Goal: Use online tool/utility: Use online tool/utility

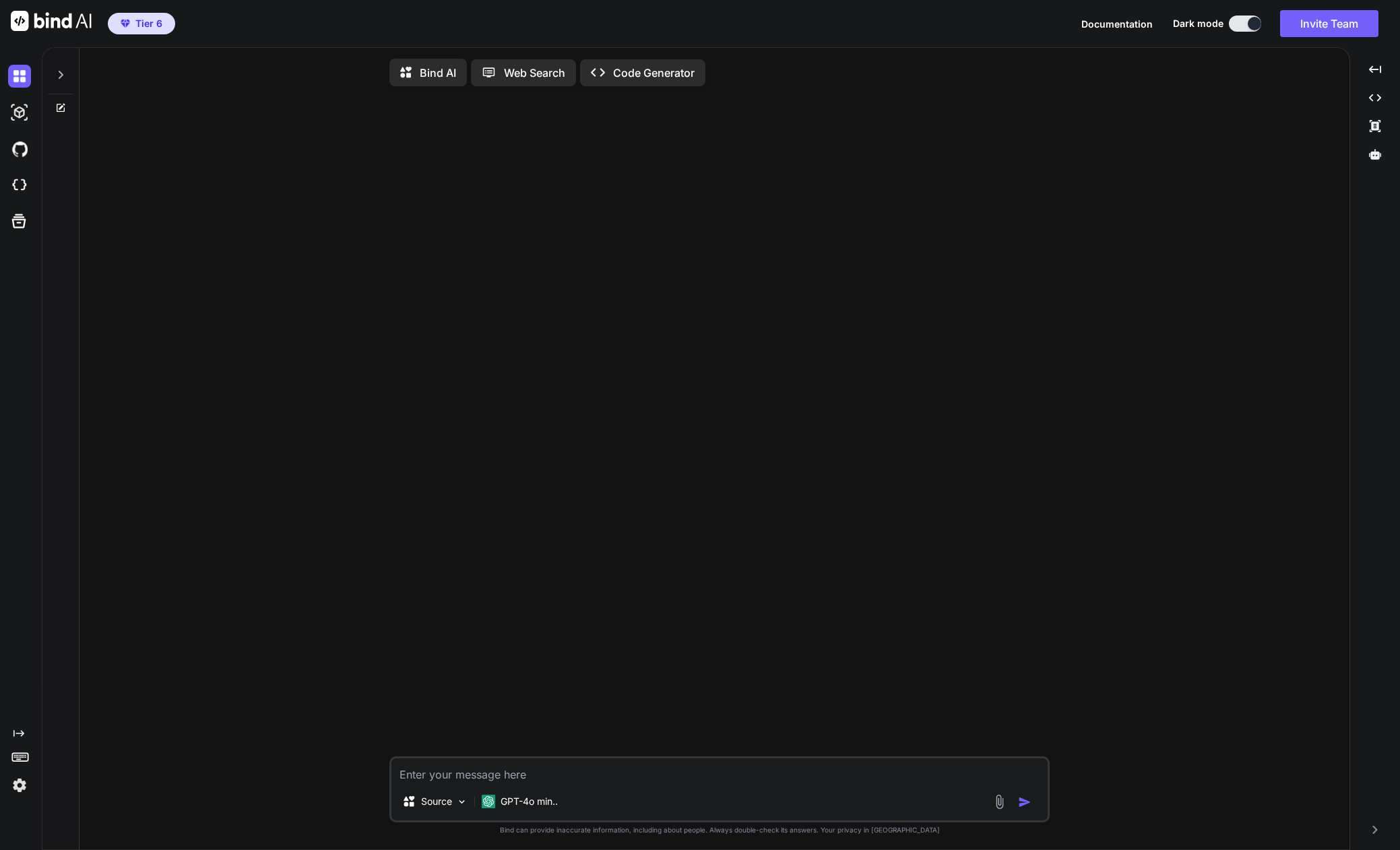
click at [60, 79] on icon at bounding box center [60, 75] width 5 height 8
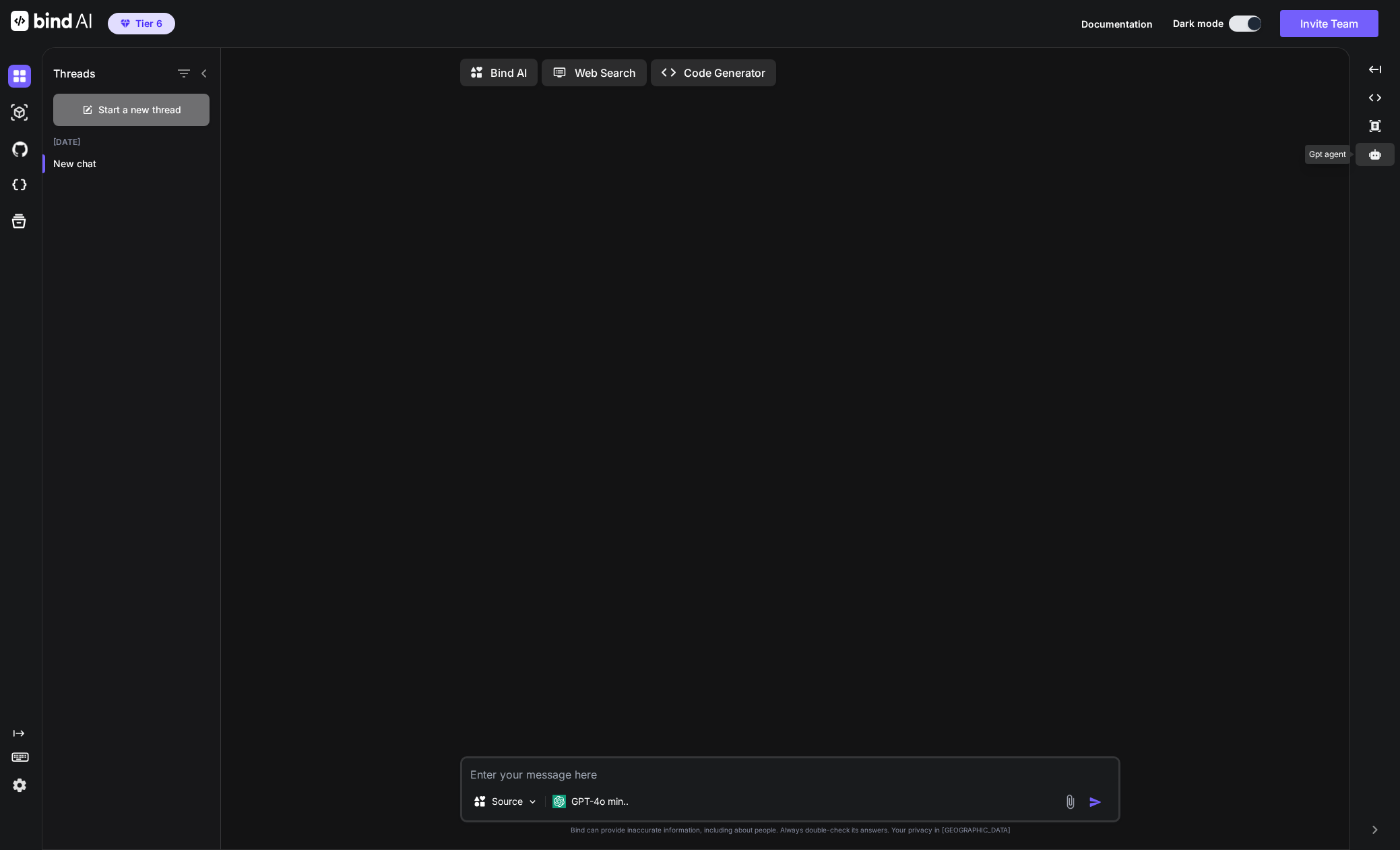
click at [1375, 153] on icon at bounding box center [1375, 153] width 12 height 10
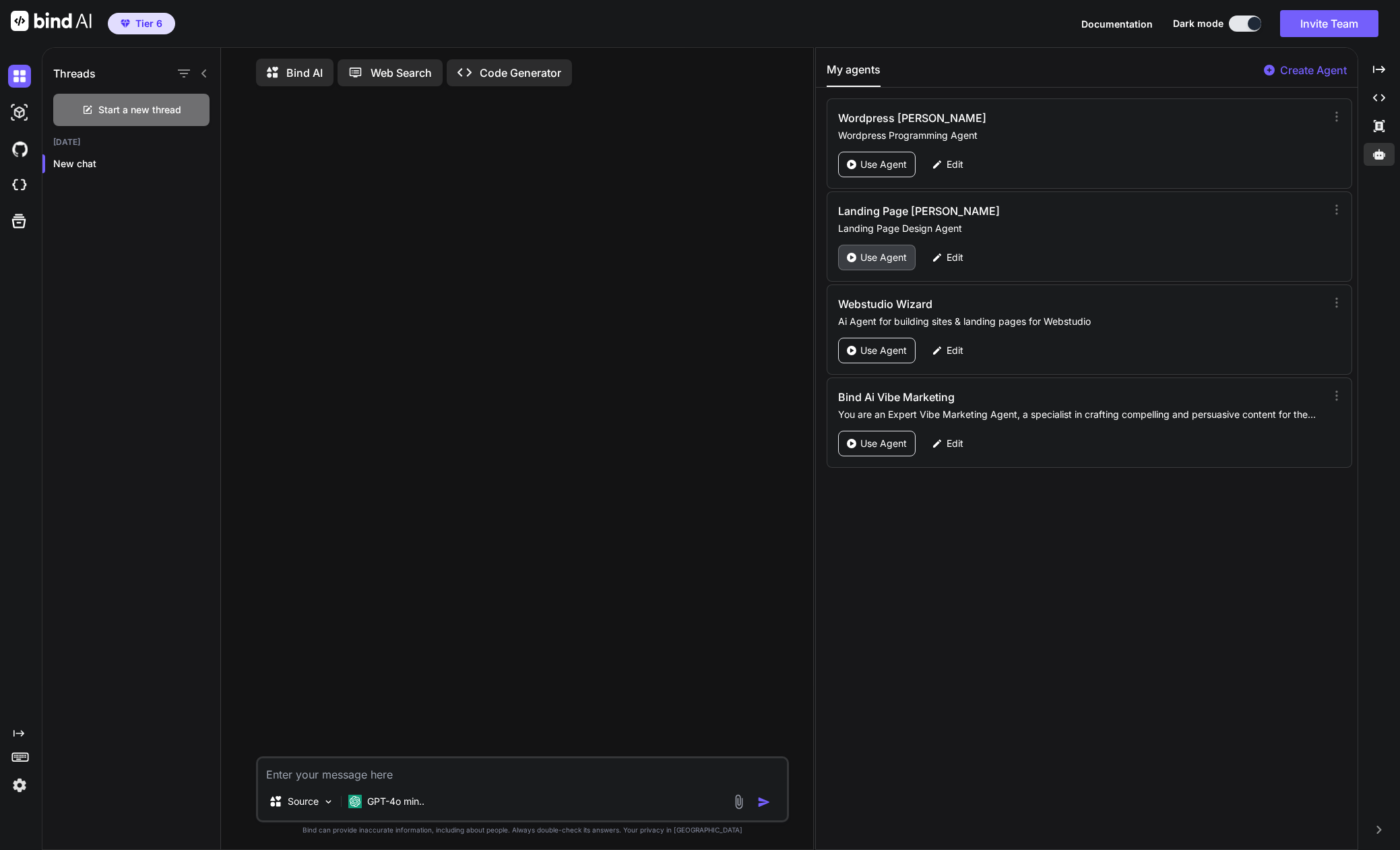
click at [874, 257] on p "Use Agent" at bounding box center [884, 257] width 47 height 14
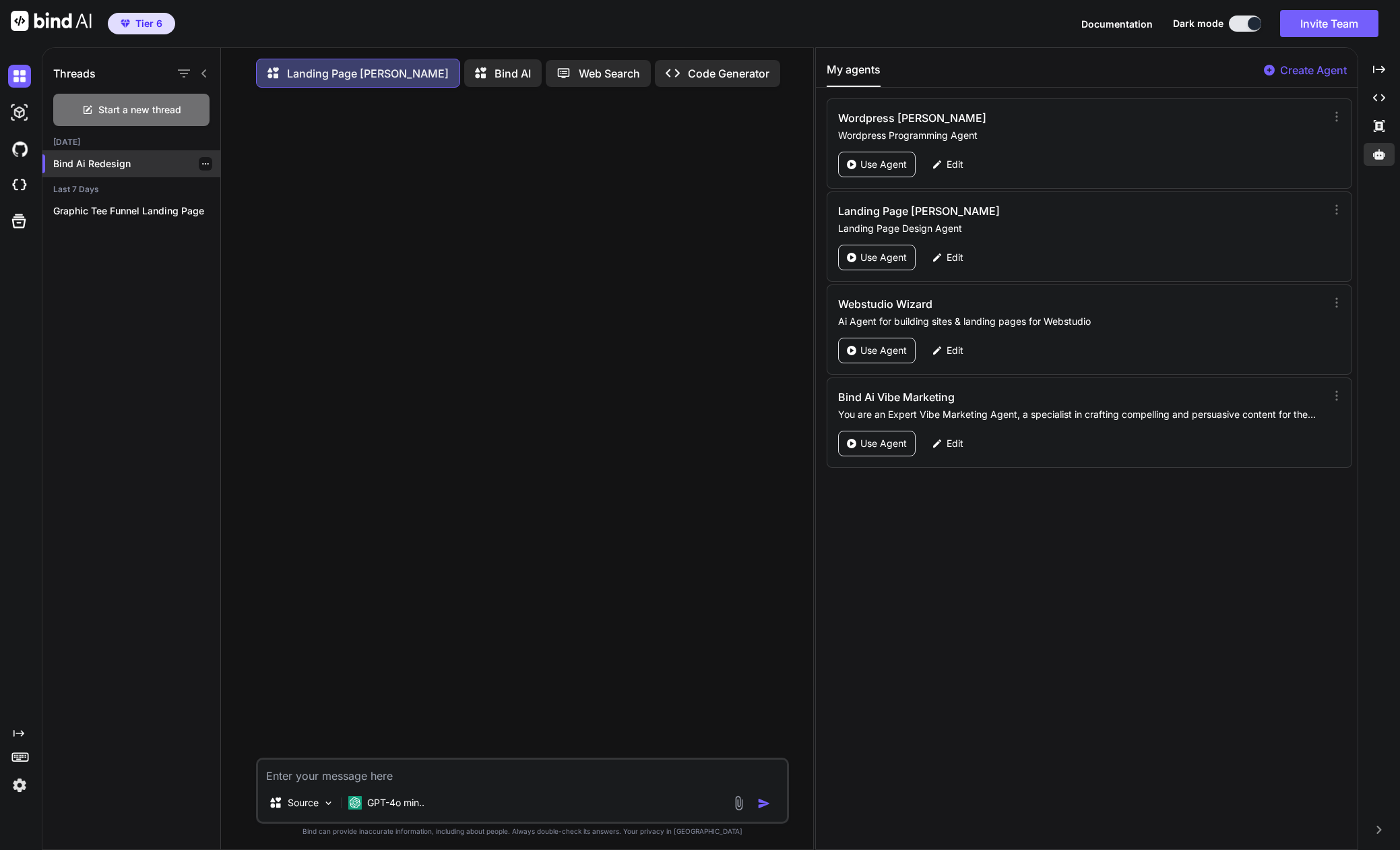
click at [87, 161] on p "Bind Ai Redesign" at bounding box center [137, 164] width 167 height 14
click at [380, 801] on p "GPT-4o min.." at bounding box center [395, 802] width 57 height 14
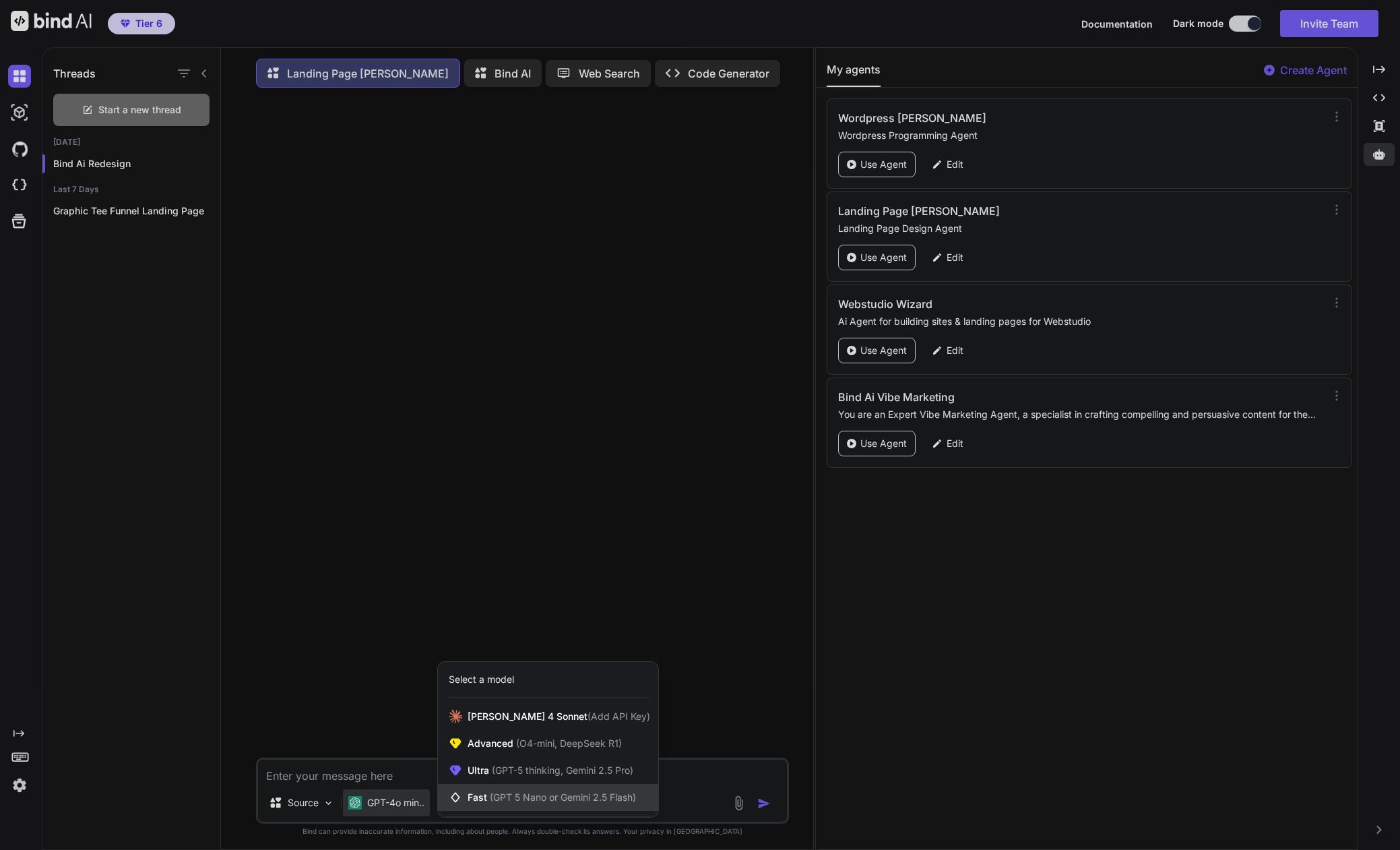
click at [503, 799] on span "(GPT 5 Nano or Gemini 2.5 Flash)" at bounding box center [563, 797] width 147 height 12
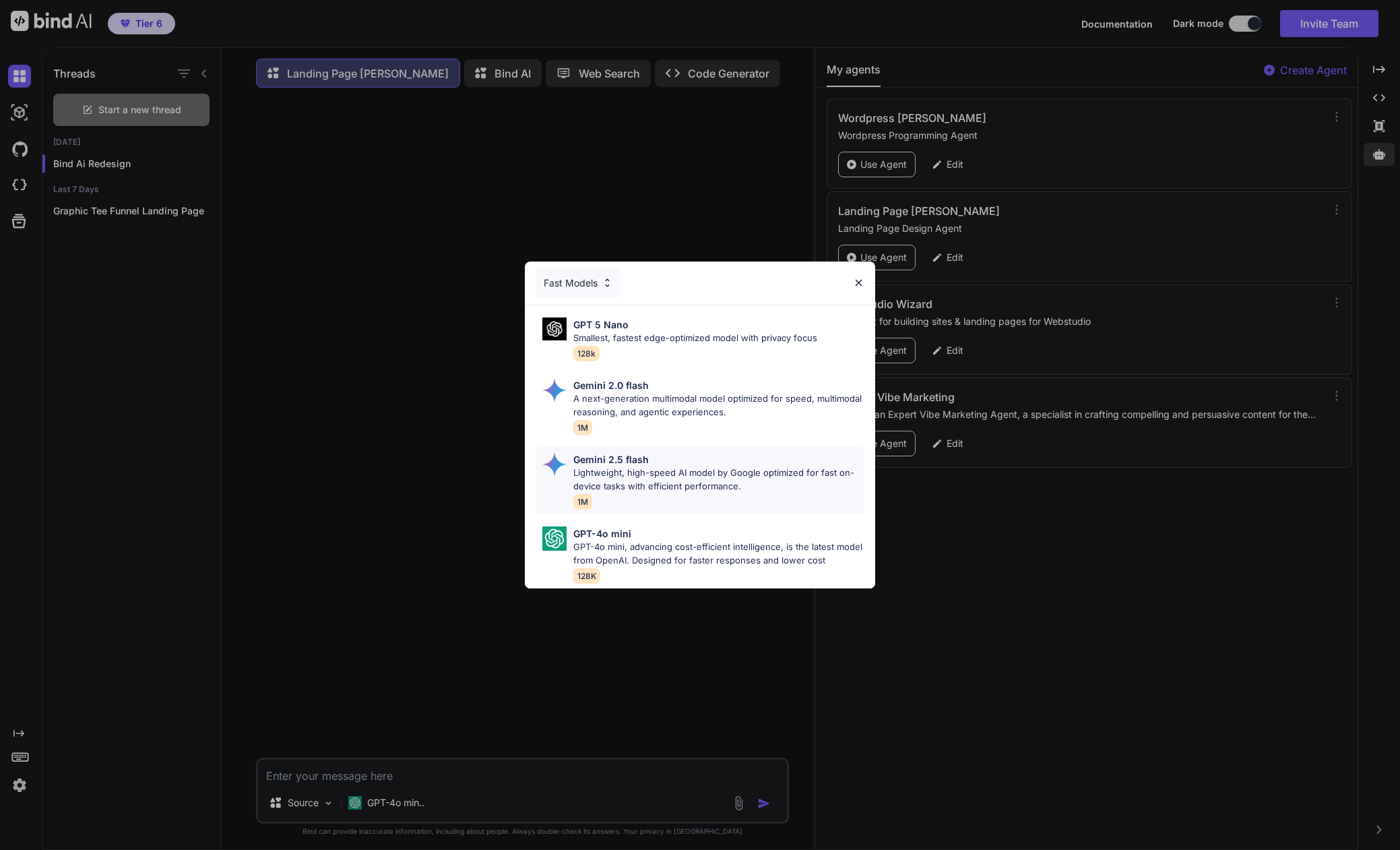
click at [623, 473] on p "Lightweight, high-speed AI model by Google optimized for fast on-device tasks w…" at bounding box center [719, 479] width 291 height 26
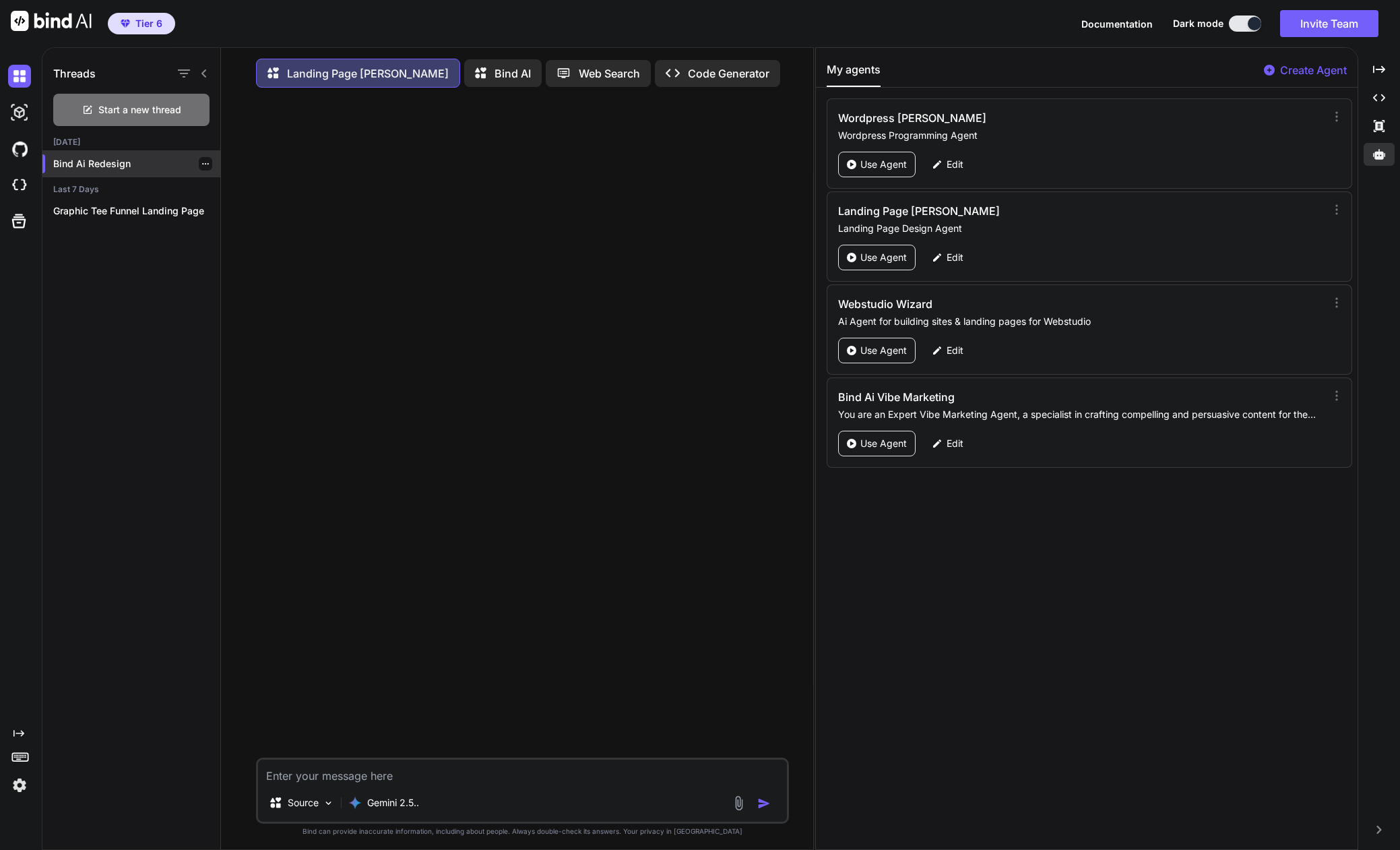
click at [99, 164] on p "Bind Ai Redesign" at bounding box center [137, 164] width 167 height 14
click at [91, 206] on p "Graphic Tee Funnel Landing Page" at bounding box center [137, 211] width 167 height 14
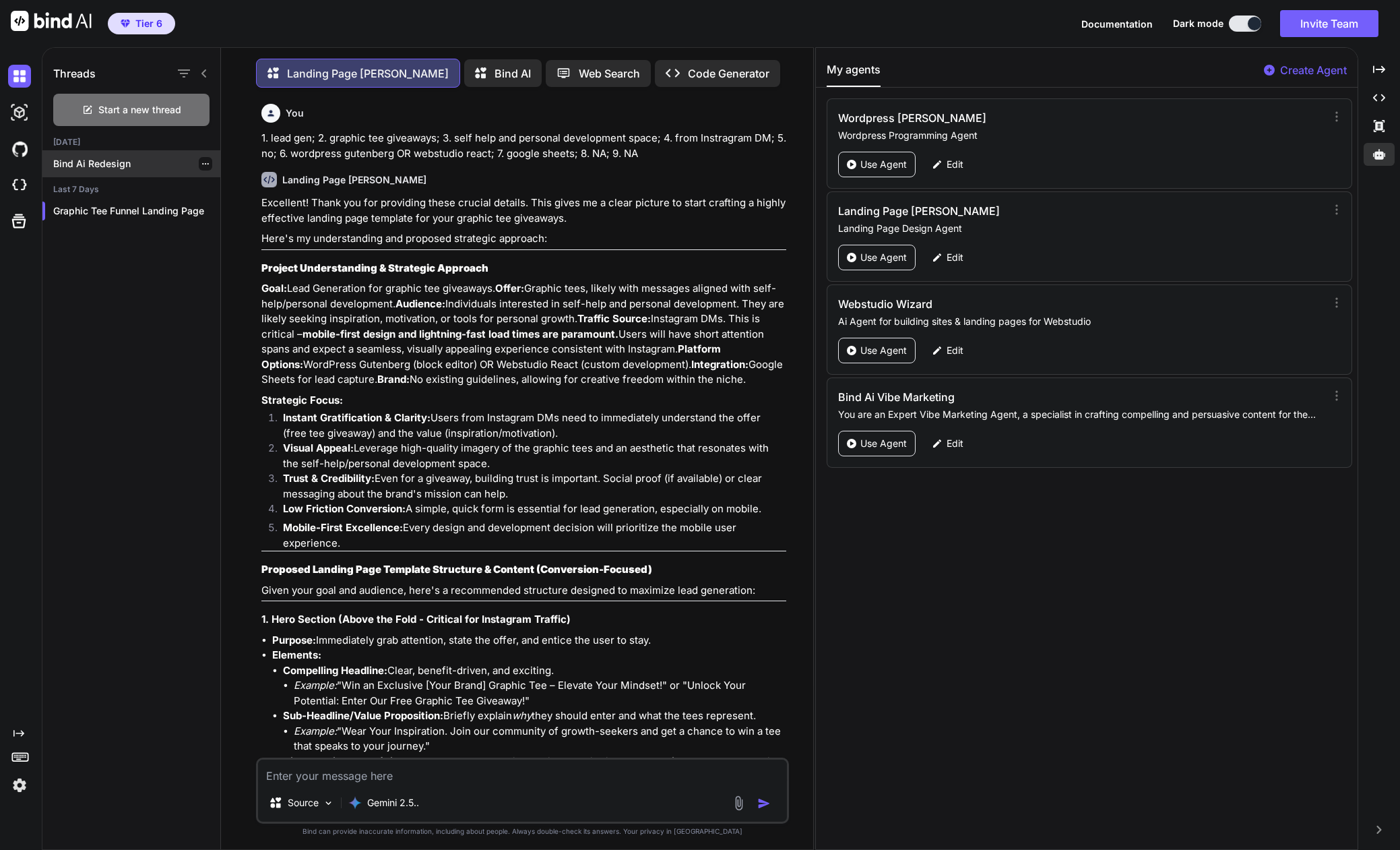
click at [87, 170] on div "Bind Ai Redesign" at bounding box center [131, 164] width 178 height 27
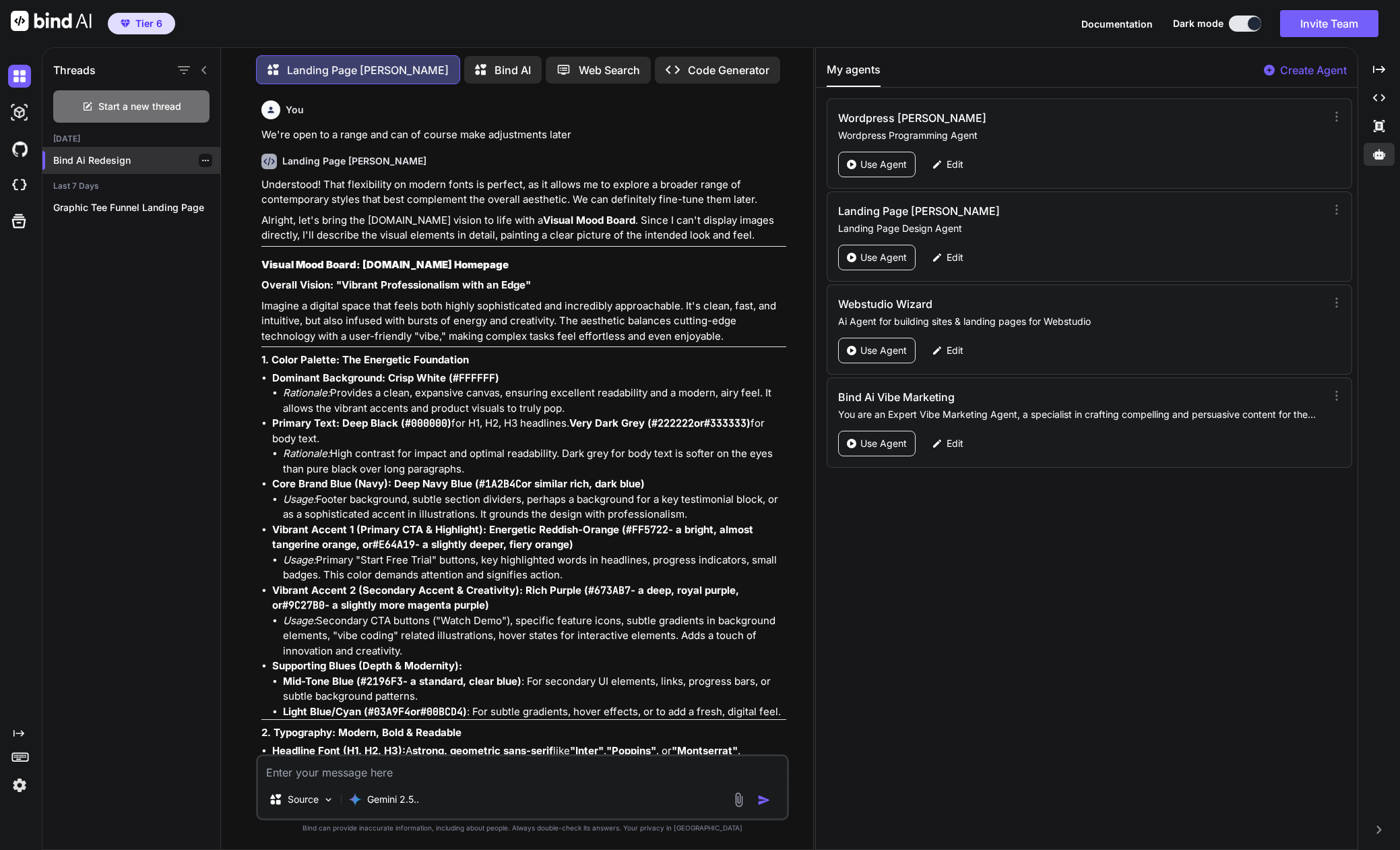
type textarea "x"
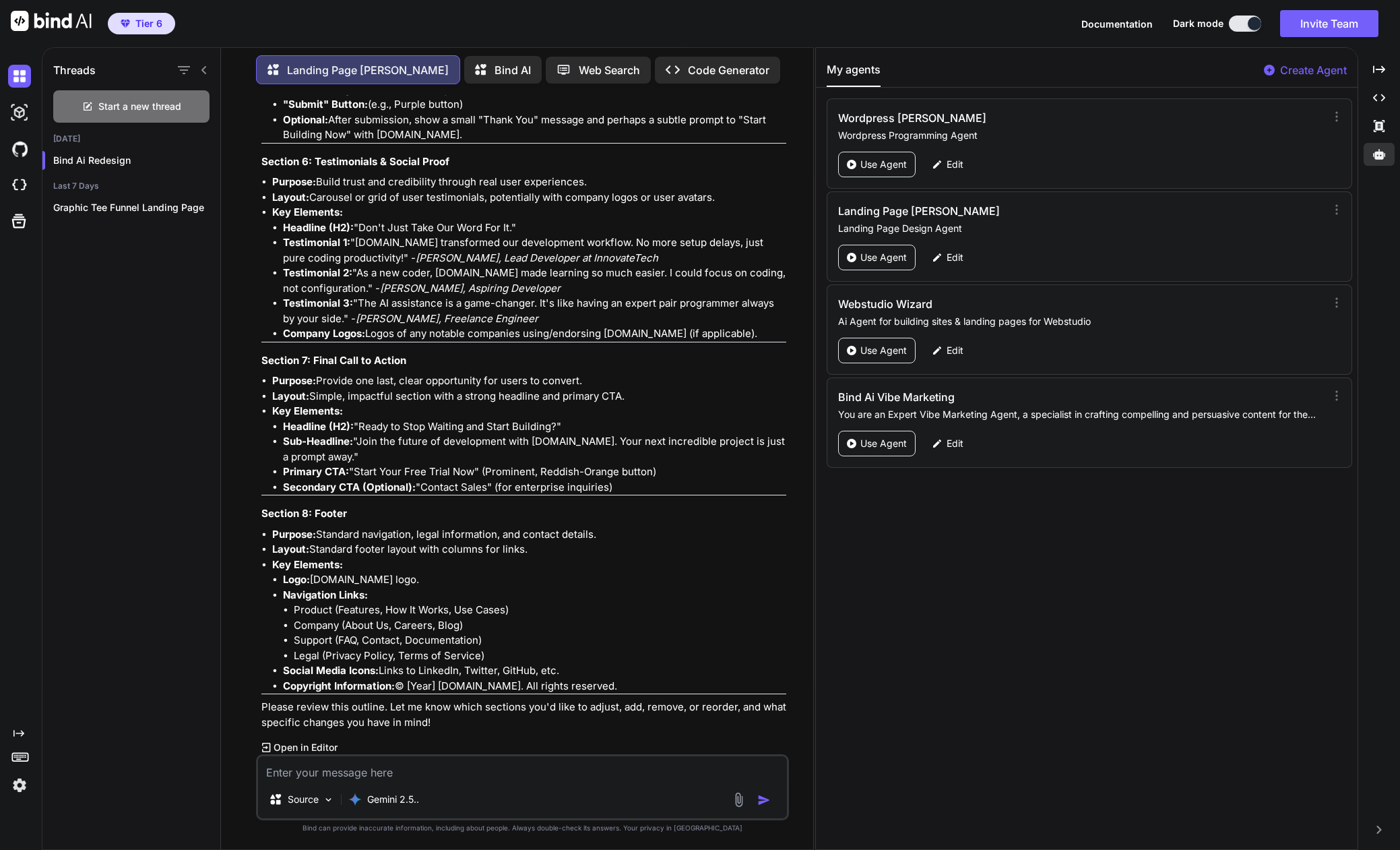
scroll to position [8476, 0]
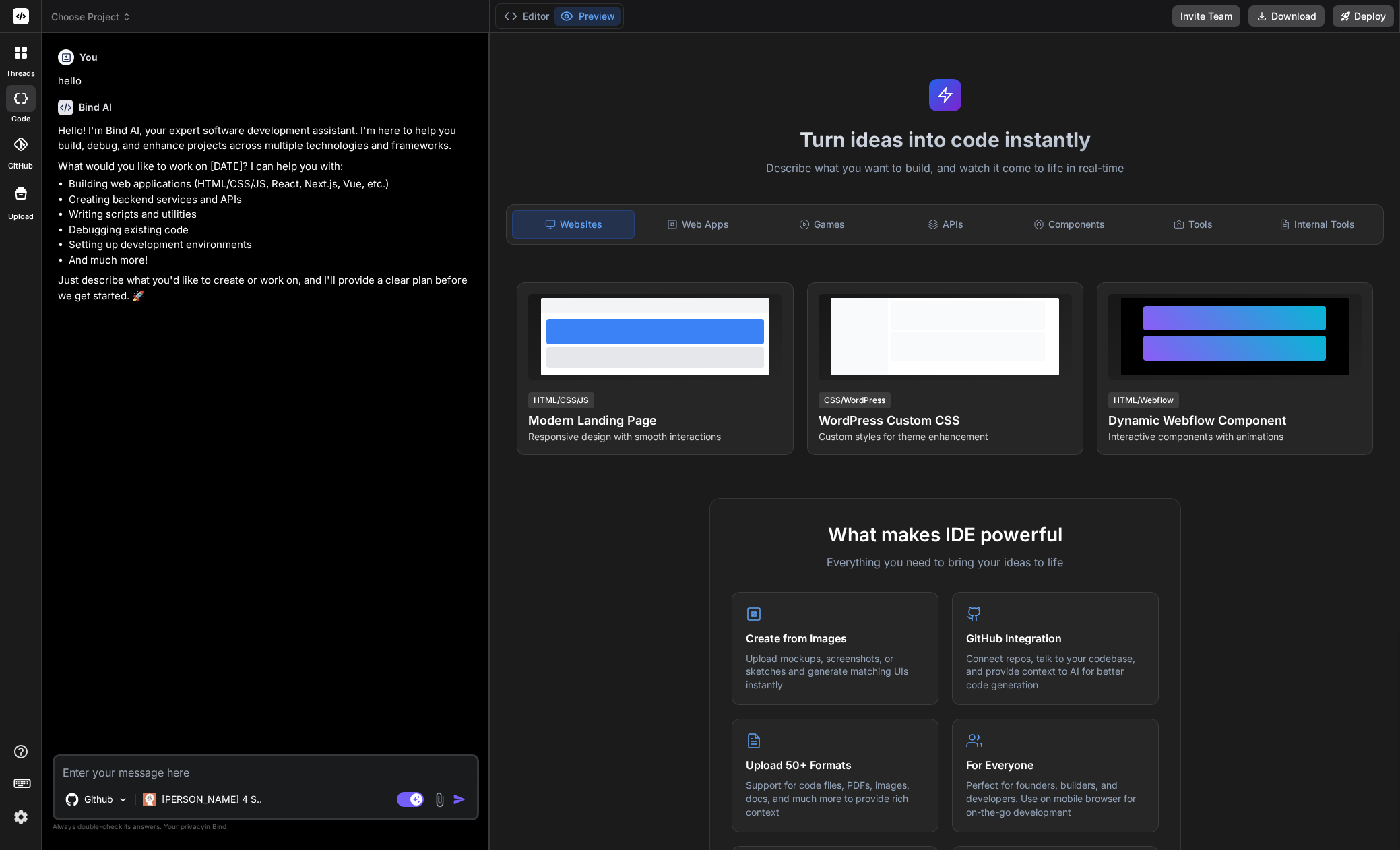
type textarea "x"
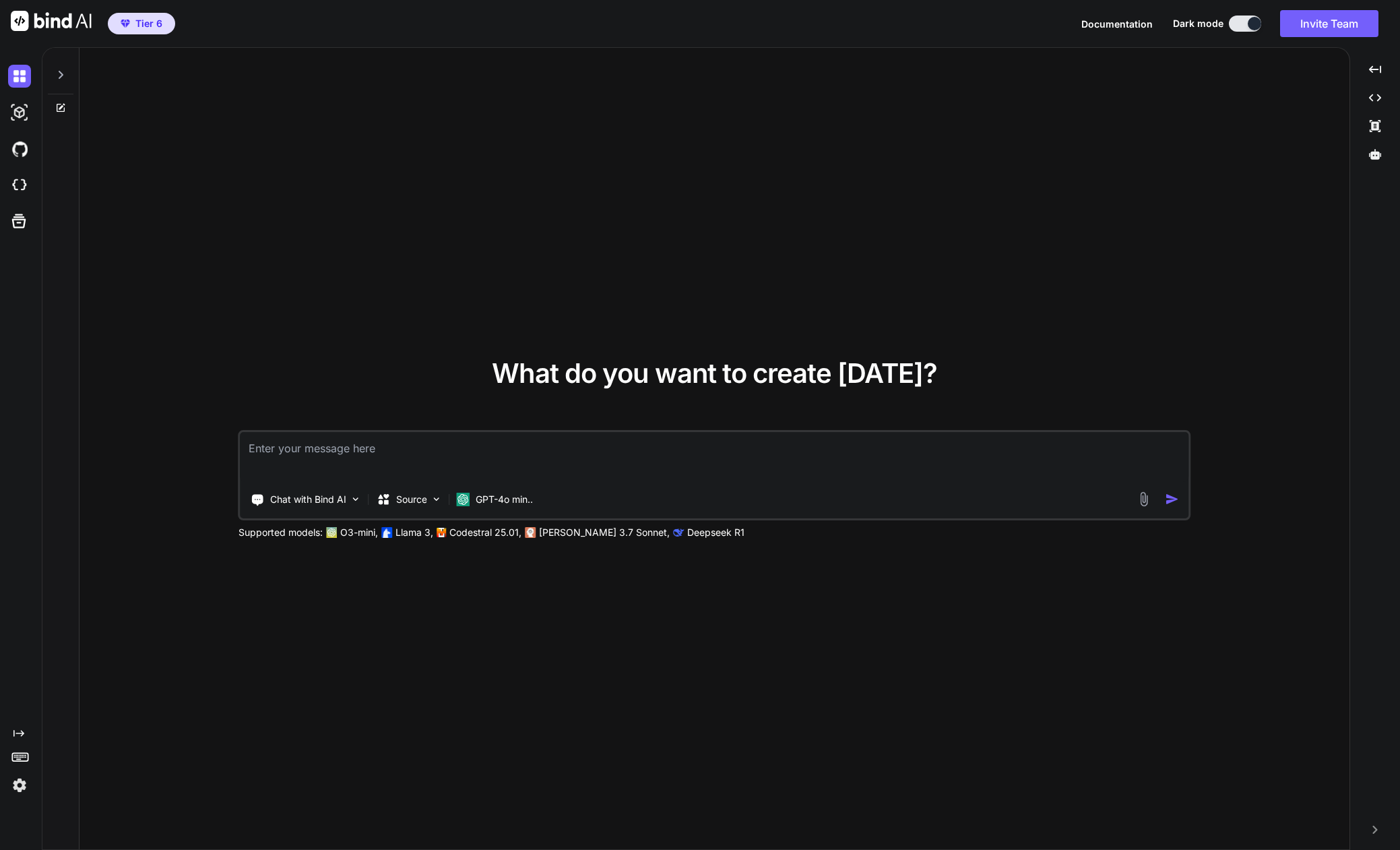
type textarea "x"
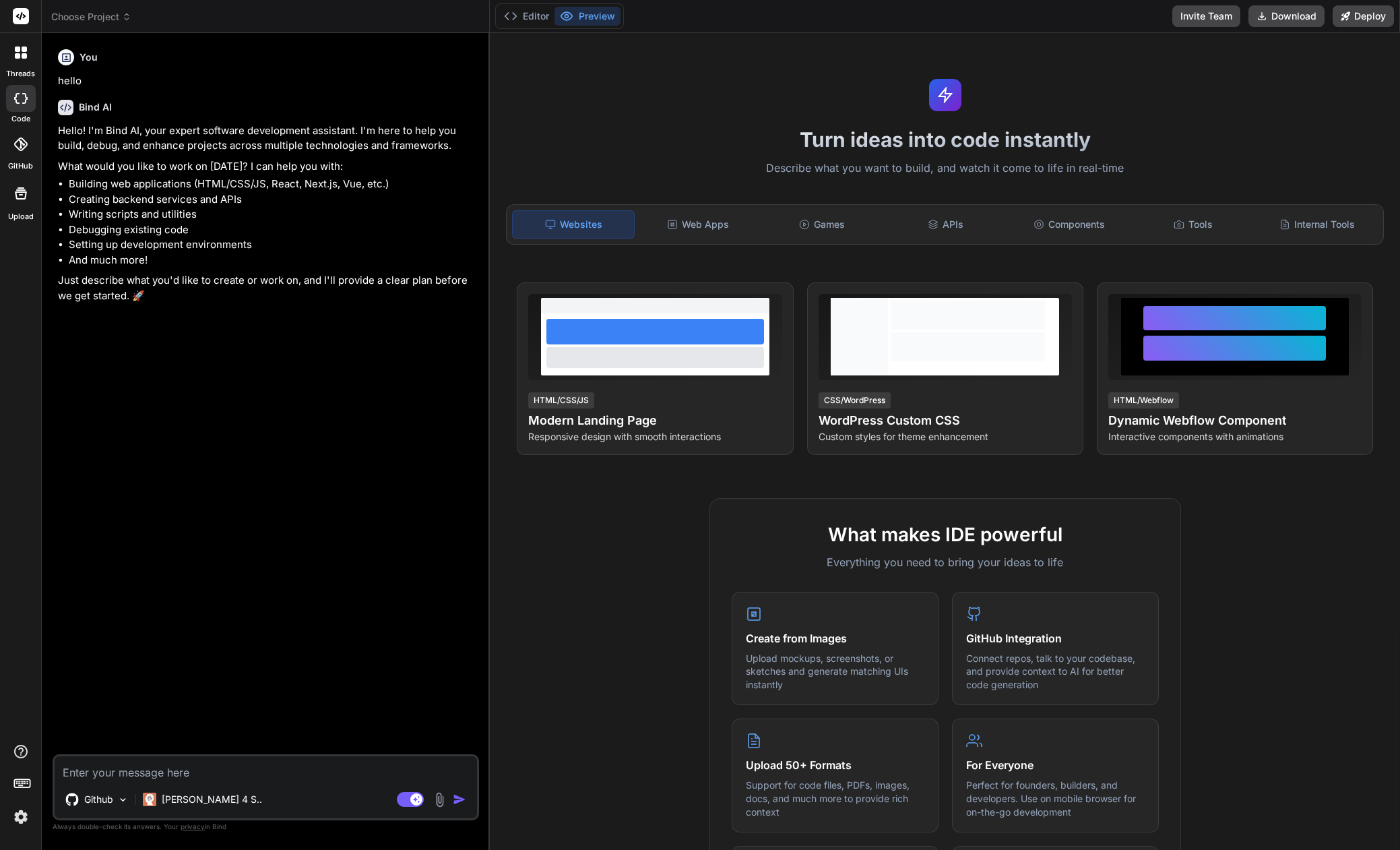
type textarea "x"
